Goal: Task Accomplishment & Management: Complete application form

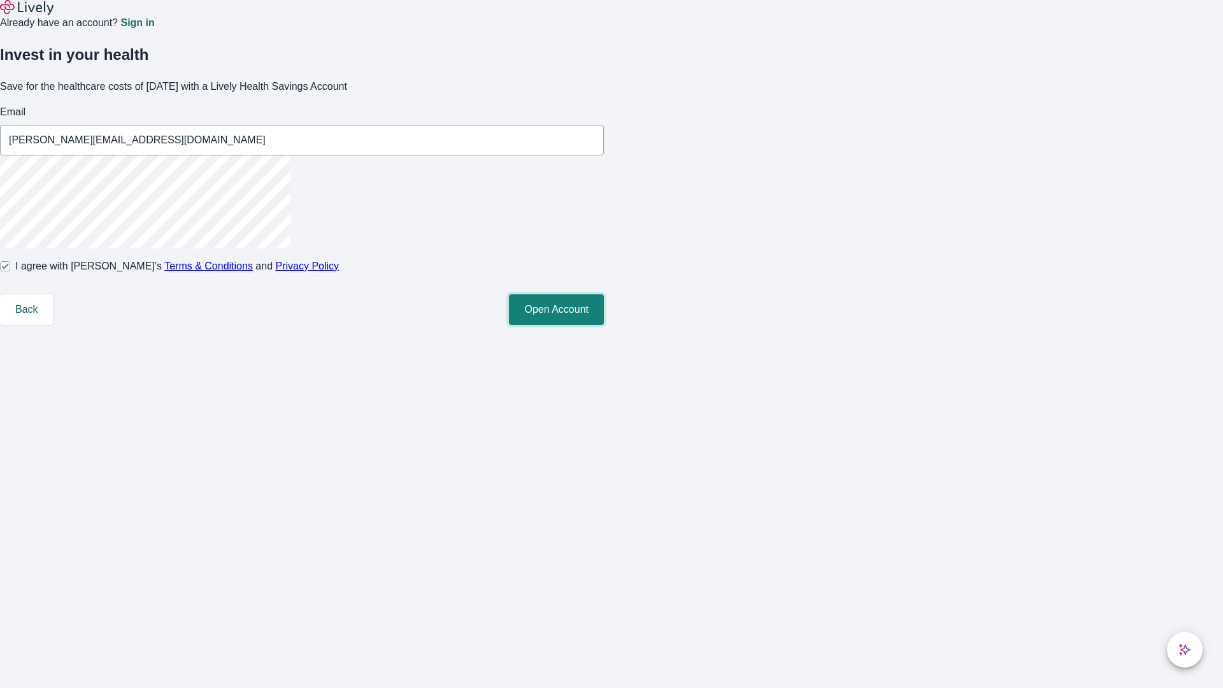
click at [604, 325] on button "Open Account" at bounding box center [556, 309] width 95 height 31
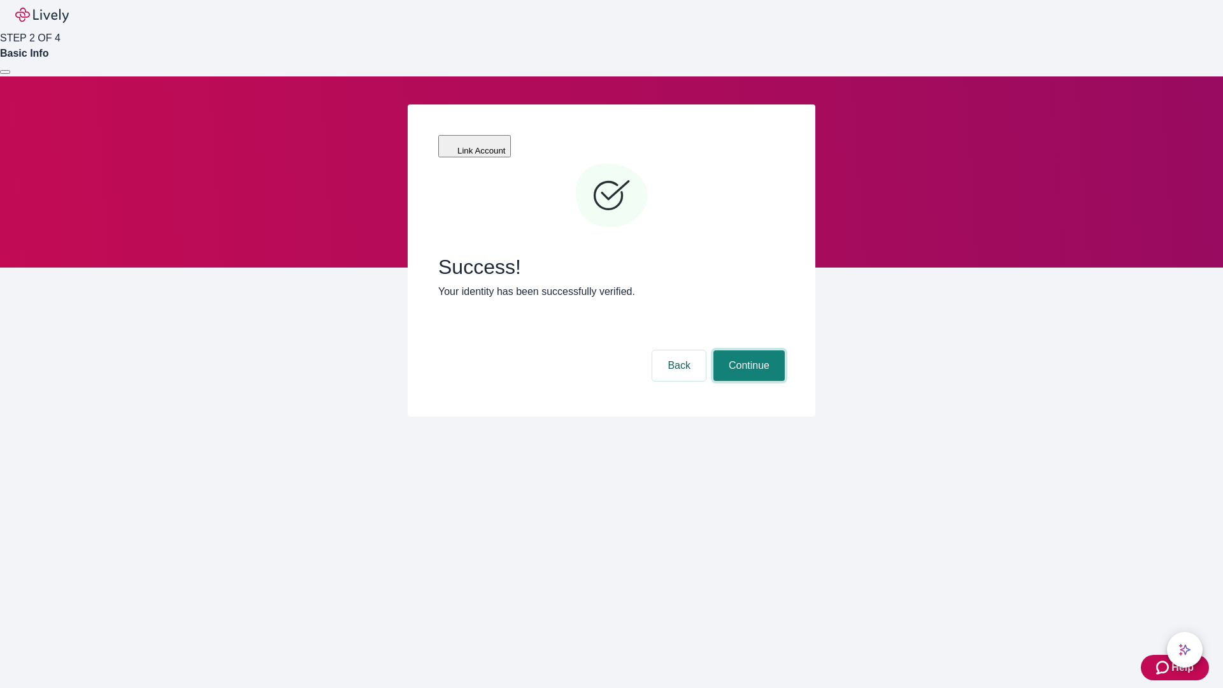
click at [747, 350] on button "Continue" at bounding box center [748, 365] width 71 height 31
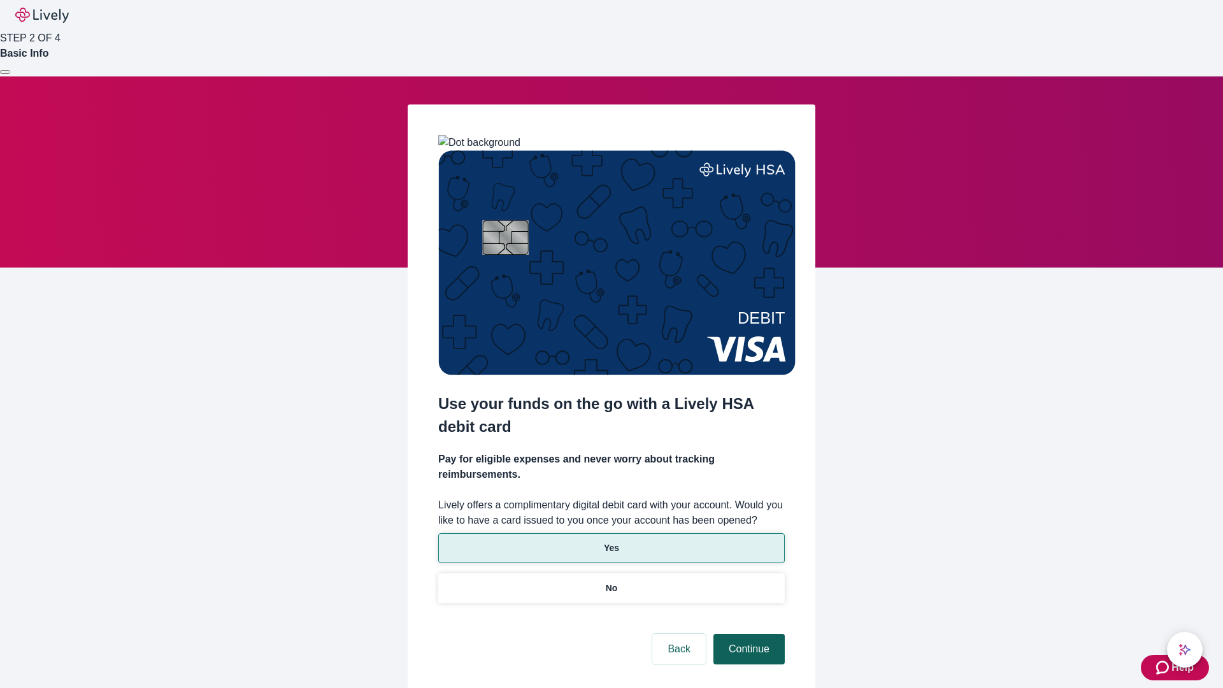
click at [611, 541] on p "Yes" at bounding box center [611, 547] width 15 height 13
click at [747, 634] on button "Continue" at bounding box center [748, 649] width 71 height 31
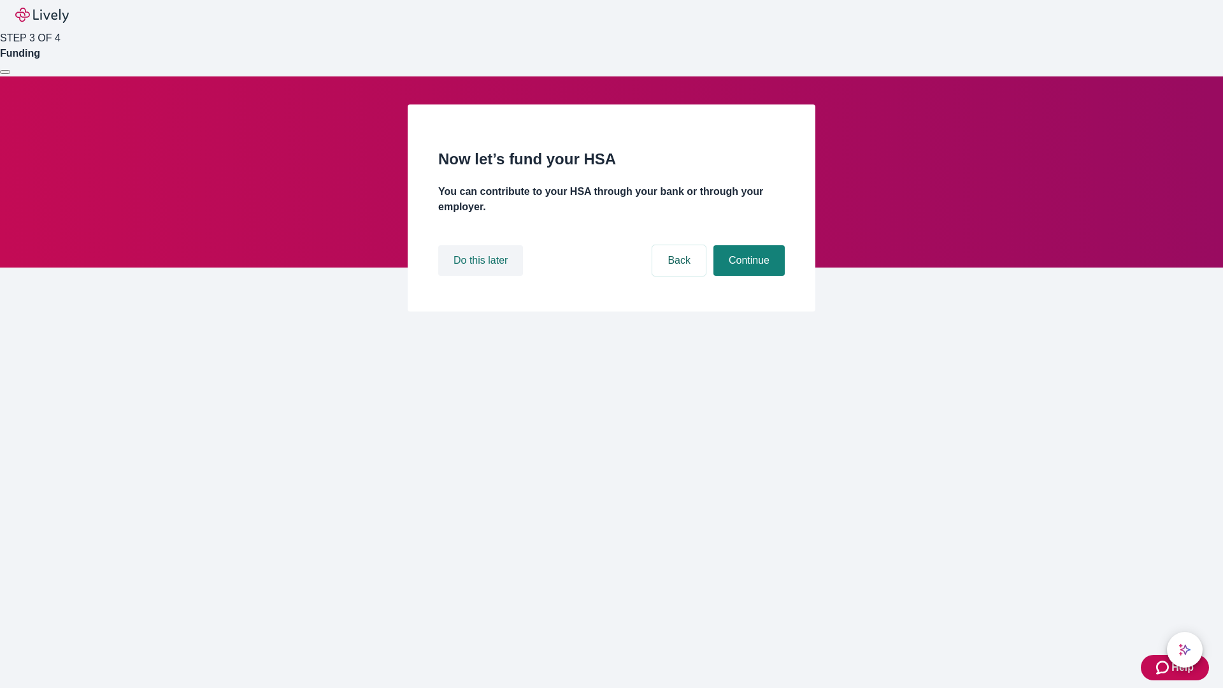
click at [482, 276] on button "Do this later" at bounding box center [480, 260] width 85 height 31
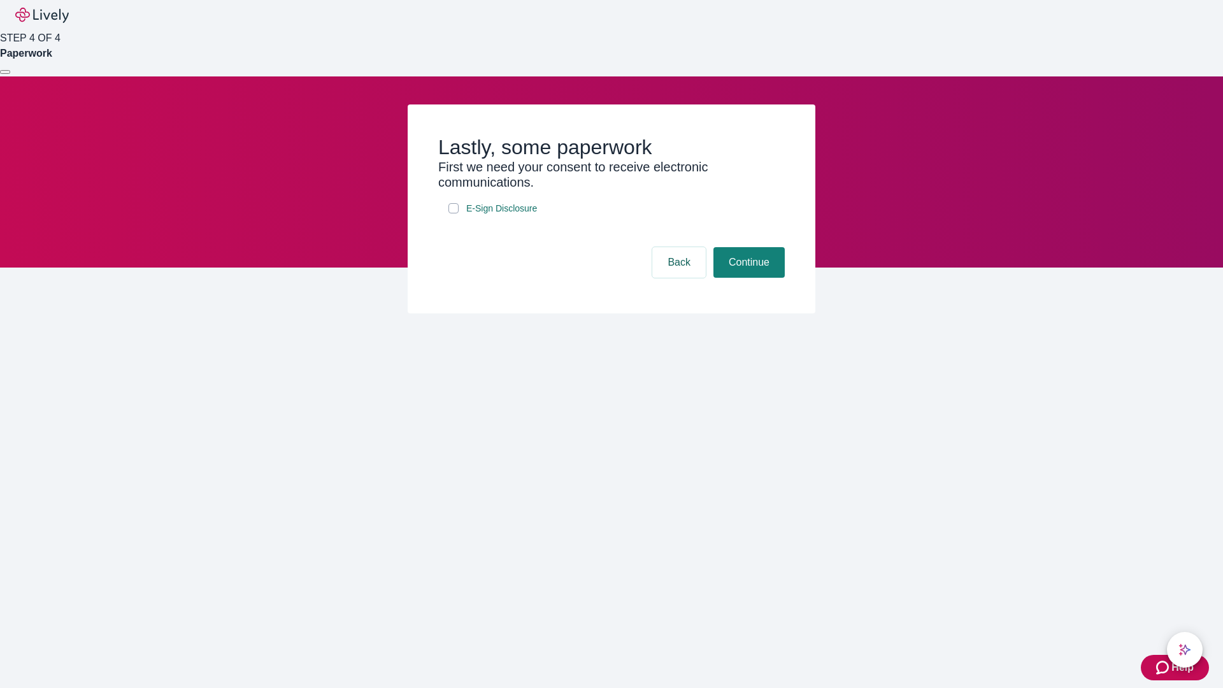
click at [454, 213] on input "E-Sign Disclosure" at bounding box center [453, 208] width 10 height 10
checkbox input "true"
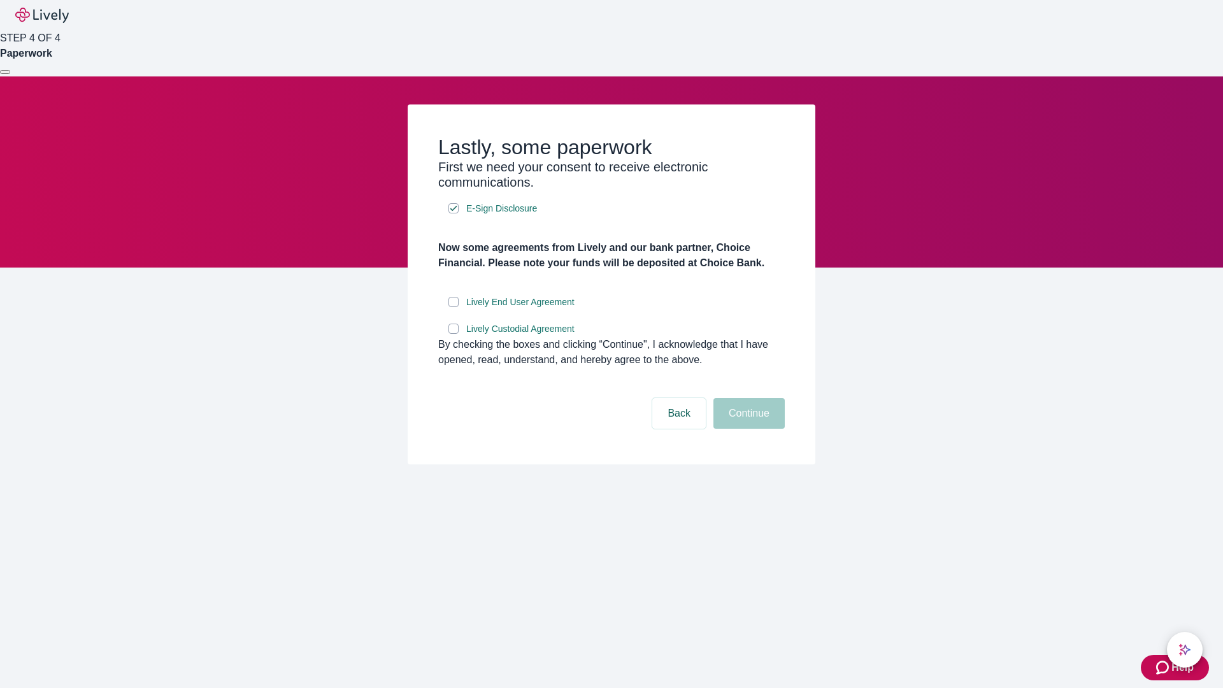
click at [454, 307] on input "Lively End User Agreement" at bounding box center [453, 302] width 10 height 10
checkbox input "true"
click at [454, 334] on input "Lively Custodial Agreement" at bounding box center [453, 329] width 10 height 10
checkbox input "true"
click at [747, 429] on button "Continue" at bounding box center [748, 413] width 71 height 31
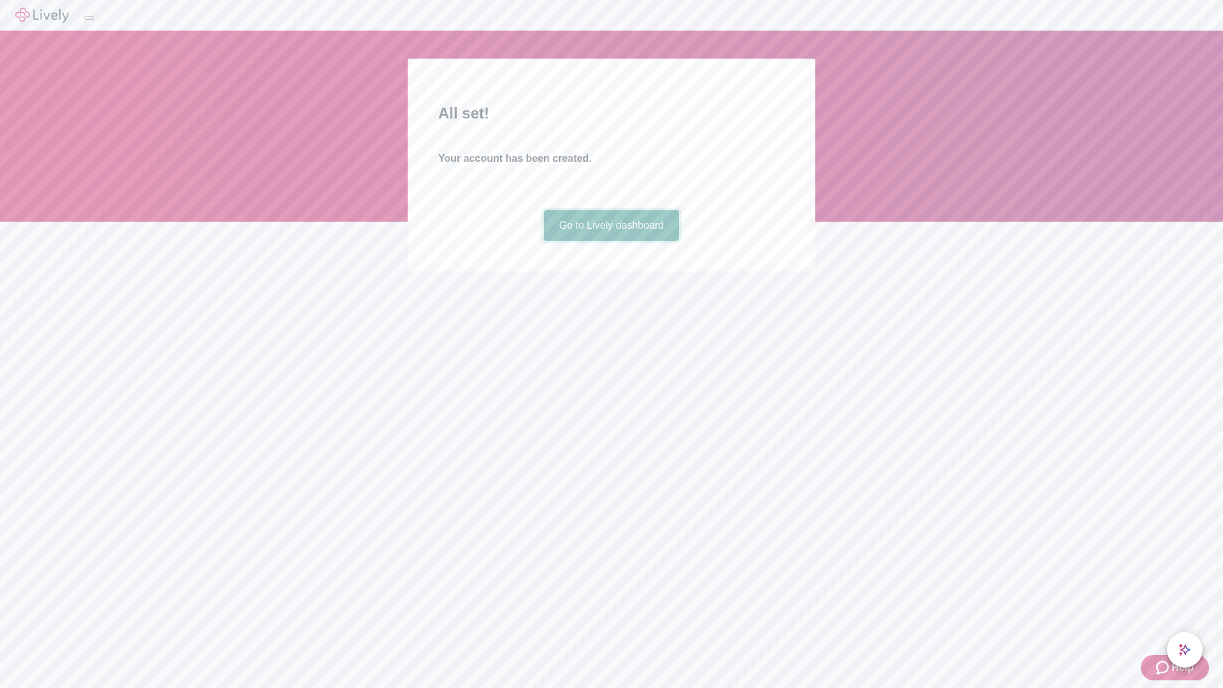
click at [611, 241] on link "Go to Lively dashboard" at bounding box center [612, 225] width 136 height 31
